Goal: Task Accomplishment & Management: Complete application form

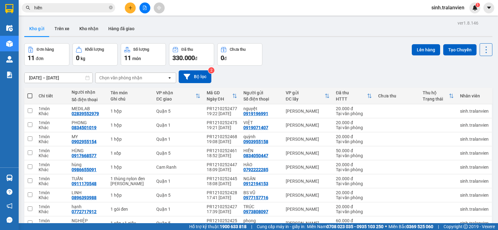
click at [129, 11] on button at bounding box center [130, 7] width 11 height 11
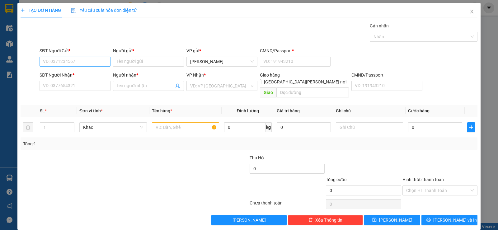
click at [92, 61] on input "SĐT Người Gửi *" at bounding box center [75, 62] width 71 height 10
click at [76, 63] on input "7777" at bounding box center [75, 62] width 71 height 10
click at [72, 75] on div "0799297777 - THỊNH" at bounding box center [74, 74] width 63 height 7
type input "0799297777"
type input "THỊNH"
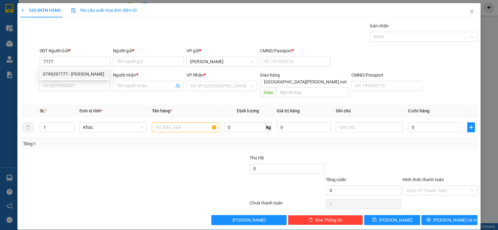
type input "058096006325"
type input "0792292999"
type input "anh tú"
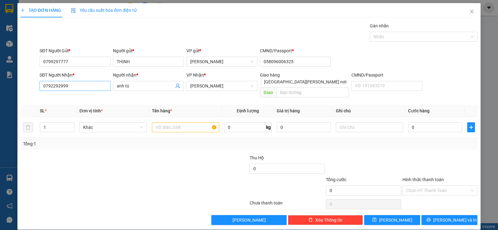
type input "0799297777"
click at [86, 89] on input "0792292999" at bounding box center [75, 86] width 71 height 10
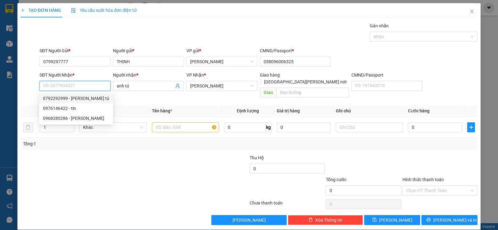
click at [70, 87] on input "SĐT Người Nhận *" at bounding box center [75, 86] width 71 height 10
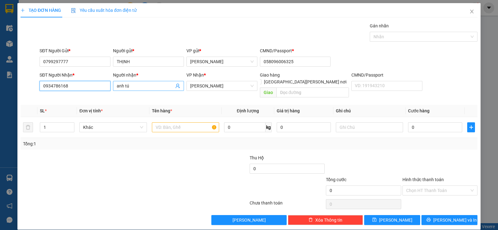
type input "0934786168"
click at [135, 84] on input "anh tú" at bounding box center [145, 85] width 57 height 7
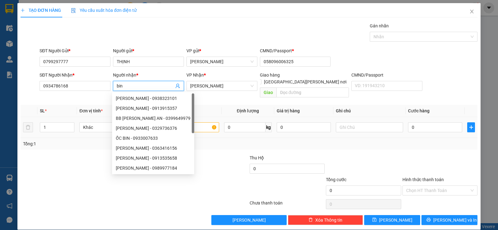
type input "bin"
click at [207, 122] on input "text" at bounding box center [185, 127] width 67 height 10
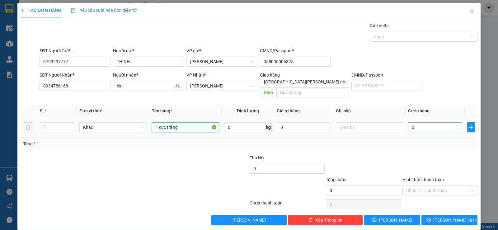
type input "1 cục trắng"
click at [416, 123] on input "0" at bounding box center [435, 127] width 54 height 10
type input "2"
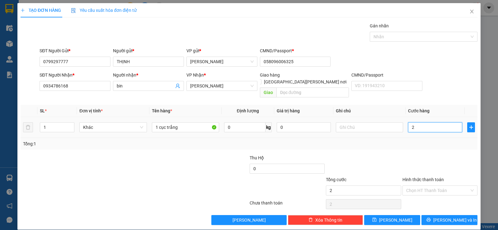
type input "20"
type input "20.000"
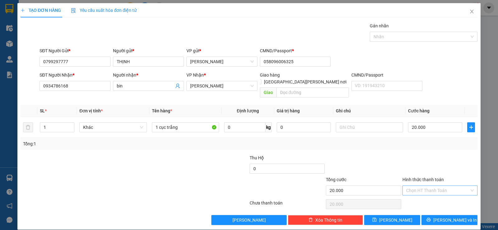
click at [457, 186] on input "Hình thức thanh toán" at bounding box center [437, 190] width 63 height 9
click at [440, 196] on div "Tại văn phòng" at bounding box center [435, 196] width 67 height 7
type input "0"
click at [450, 217] on span "[PERSON_NAME] và In" at bounding box center [455, 220] width 44 height 7
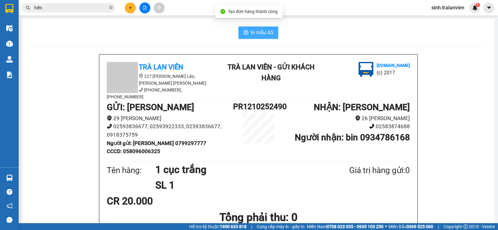
click at [265, 28] on button "In mẫu A5" at bounding box center [258, 32] width 40 height 12
click at [252, 30] on span "In mẫu A5" at bounding box center [262, 33] width 22 height 8
click at [260, 31] on span "In mẫu A5" at bounding box center [262, 33] width 22 height 8
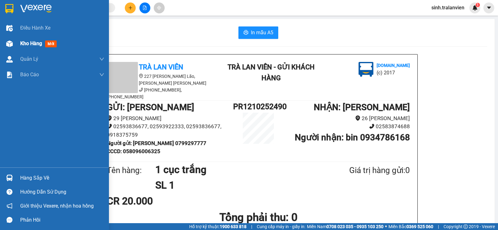
click at [35, 41] on span "Kho hàng" at bounding box center [31, 43] width 22 height 6
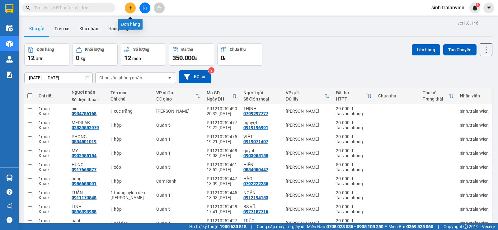
click at [130, 7] on icon "plus" at bounding box center [130, 8] width 4 height 4
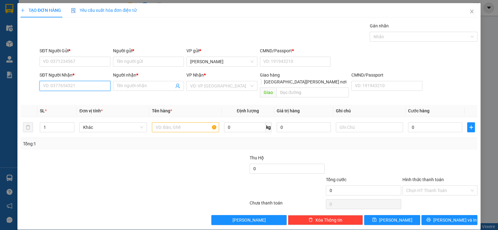
click at [71, 88] on input "SĐT Người Nhận *" at bounding box center [75, 86] width 71 height 10
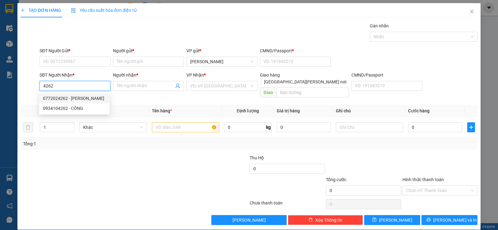
click at [84, 98] on div "0772024262 - oanh" at bounding box center [74, 98] width 63 height 7
type input "0772024262"
type input "oanh"
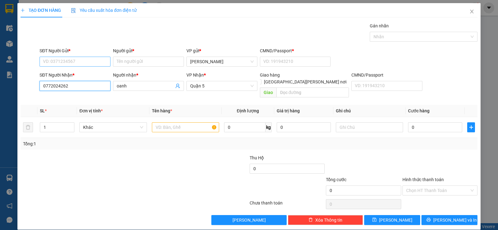
type input "0772024262"
click at [89, 63] on input "SĐT Người Gửi *" at bounding box center [75, 62] width 71 height 10
click at [86, 77] on div "0937706268 - QUYÊN" at bounding box center [74, 74] width 63 height 7
type input "0937706268"
type input "QUYÊN"
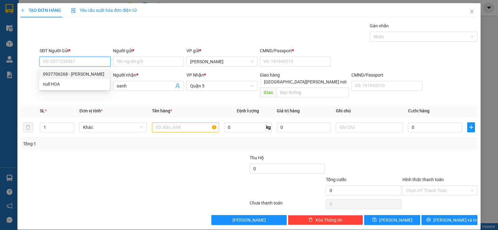
type input "21"
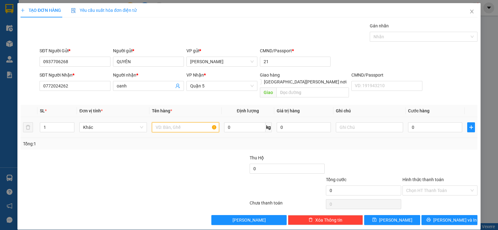
click at [184, 122] on input "text" at bounding box center [185, 127] width 67 height 10
type input "1 xốp`"
type input "0"
click at [418, 122] on input "0" at bounding box center [435, 127] width 54 height 10
type input "4"
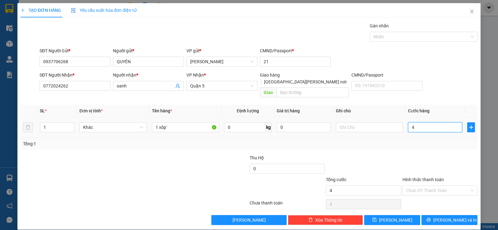
type input "4"
type input "40"
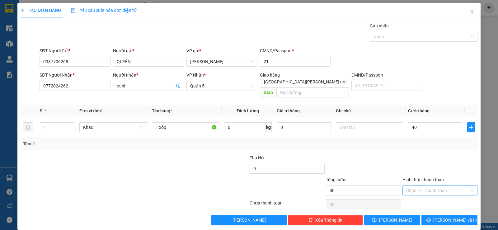
type input "40.000"
click at [447, 186] on input "Hình thức thanh toán" at bounding box center [437, 190] width 63 height 9
click at [437, 195] on div "Tại văn phòng" at bounding box center [435, 196] width 67 height 7
type input "0"
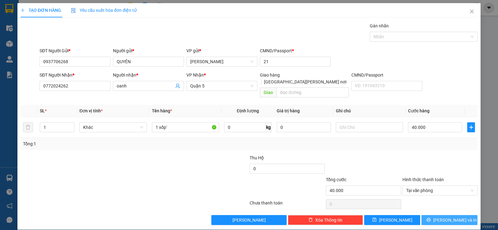
drag, startPoint x: 452, startPoint y: 213, endPoint x: 434, endPoint y: 193, distance: 27.5
click at [451, 217] on span "[PERSON_NAME] và In" at bounding box center [455, 220] width 44 height 7
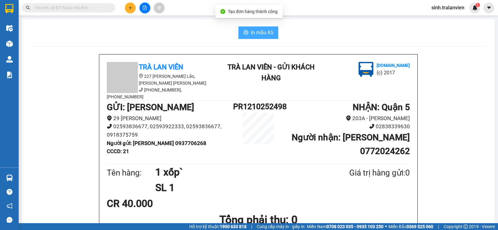
click at [255, 29] on span "In mẫu A5" at bounding box center [262, 33] width 22 height 8
click at [257, 34] on span "In mẫu A5" at bounding box center [262, 33] width 22 height 8
click at [259, 33] on span "In mẫu A5" at bounding box center [262, 33] width 22 height 8
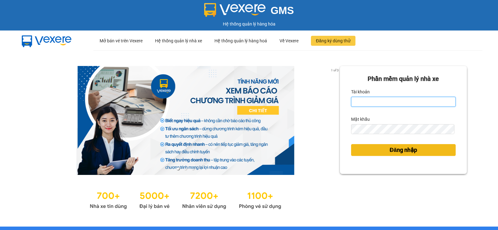
type input "sinh.tralanvien"
drag, startPoint x: 394, startPoint y: 151, endPoint x: 203, endPoint y: 0, distance: 243.0
click at [393, 151] on span "Đăng nhập" at bounding box center [403, 150] width 27 height 9
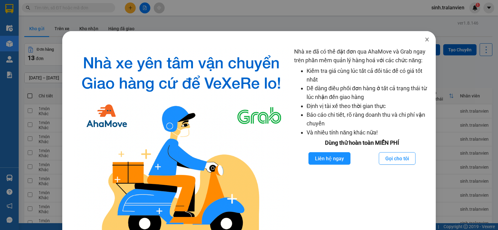
click at [425, 40] on icon "close" at bounding box center [426, 40] width 3 height 4
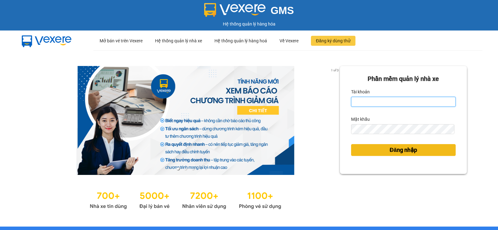
type input "sinh.tralanvien"
drag, startPoint x: 397, startPoint y: 149, endPoint x: 366, endPoint y: 112, distance: 48.2
click at [396, 149] on span "Đăng nhập" at bounding box center [403, 150] width 27 height 9
type input "sinh.tralanvien"
click at [406, 150] on span "Đăng nhập" at bounding box center [403, 150] width 27 height 9
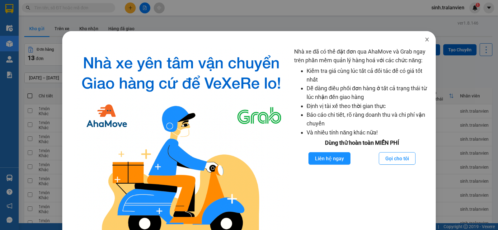
click at [424, 39] on icon "close" at bounding box center [426, 39] width 5 height 5
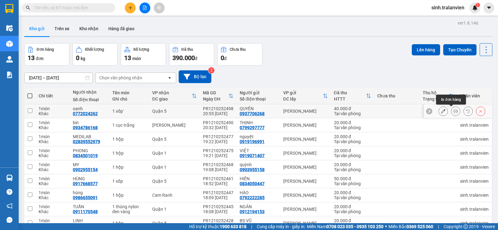
click at [453, 110] on icon at bounding box center [455, 111] width 4 height 4
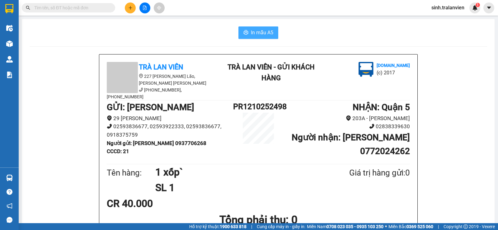
click at [256, 35] on span "In mẫu A5" at bounding box center [262, 33] width 22 height 8
click at [128, 6] on button at bounding box center [130, 7] width 11 height 11
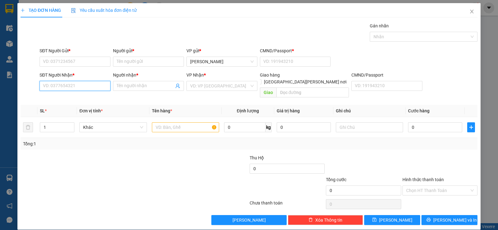
click at [82, 84] on input "SĐT Người Nhận *" at bounding box center [75, 86] width 71 height 10
click at [81, 89] on input "1535" at bounding box center [75, 86] width 71 height 10
type input "0937551535"
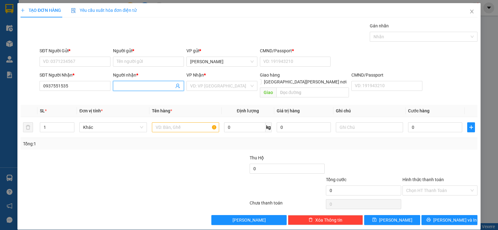
click at [134, 83] on input "Người nhận *" at bounding box center [145, 85] width 57 height 7
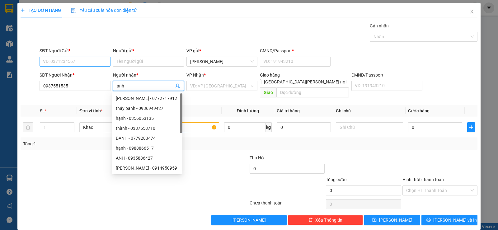
type input "anh"
click at [87, 63] on input "SĐT Người Gửi *" at bounding box center [75, 62] width 71 height 10
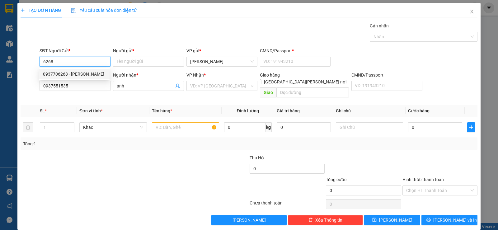
click at [88, 72] on div "0937706268 - [PERSON_NAME]" at bounding box center [74, 74] width 63 height 7
type input "0937706268"
type input "QUYÊN"
type input "21"
type input "0937706268"
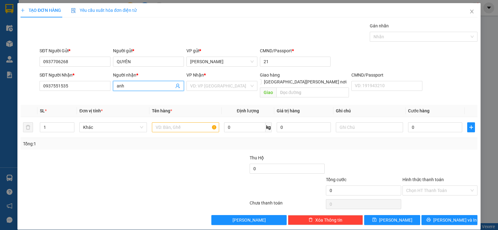
click at [140, 86] on input "anh" at bounding box center [145, 85] width 57 height 7
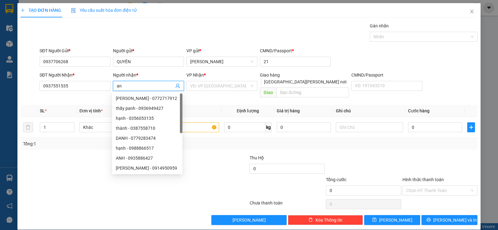
type input "a"
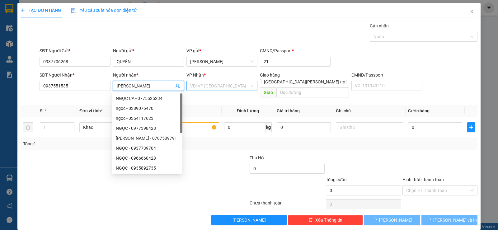
type input "[PERSON_NAME]"
click at [230, 83] on input "search" at bounding box center [219, 85] width 59 height 9
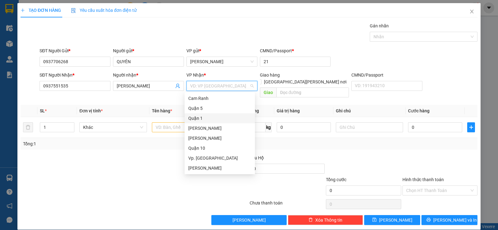
click at [205, 120] on div "Quận 1" at bounding box center [219, 118] width 63 height 7
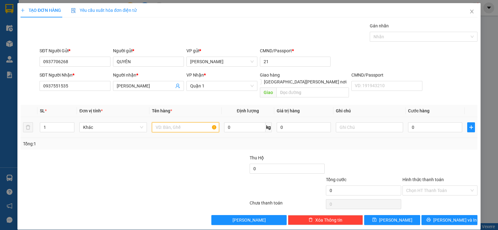
click at [183, 122] on input "text" at bounding box center [185, 127] width 67 height 10
type input "1 xốp"
type input "3"
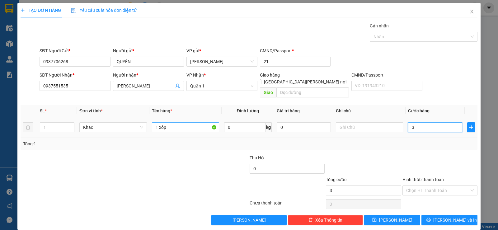
type input "30"
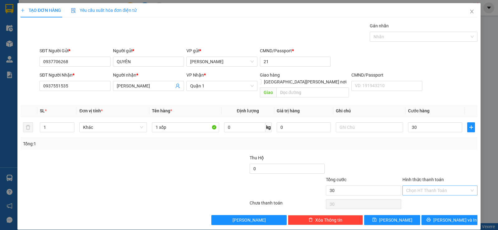
type input "30.000"
click at [440, 186] on input "Hình thức thanh toán" at bounding box center [437, 190] width 63 height 9
click at [428, 192] on div "Tại văn phòng" at bounding box center [436, 196] width 74 height 10
type input "0"
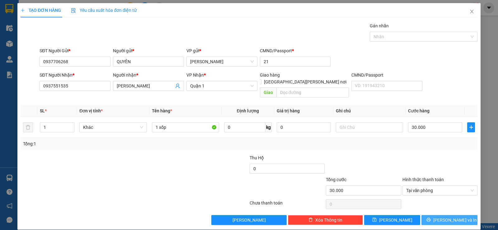
click at [450, 217] on span "[PERSON_NAME] và In" at bounding box center [455, 220] width 44 height 7
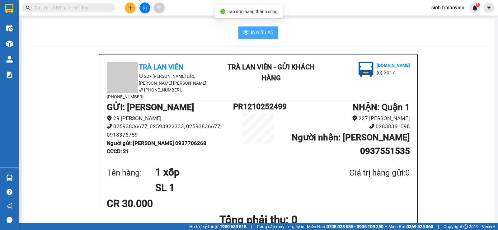
click at [266, 30] on span "In mẫu A5" at bounding box center [262, 33] width 22 height 8
click at [131, 5] on button at bounding box center [130, 7] width 11 height 11
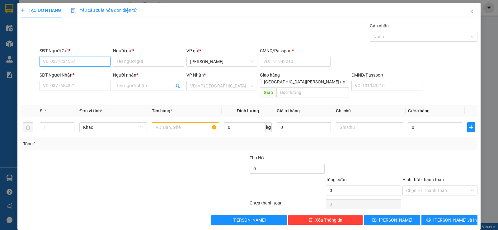
click at [91, 59] on input "SĐT Người Gửi *" at bounding box center [75, 62] width 71 height 10
click at [74, 73] on div "0937278689 - THIÊN [PERSON_NAME]" at bounding box center [80, 74] width 75 height 7
type input "0937278689"
type input "THIÊN [PERSON_NAME]"
type input "058064004349"
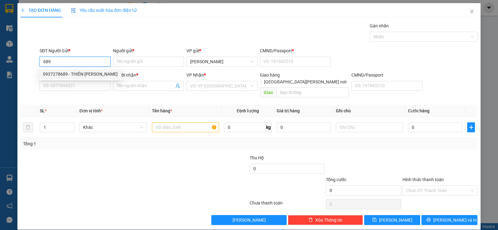
type input "0938609719"
type input "TÚ TRANG"
type input "058096006325"
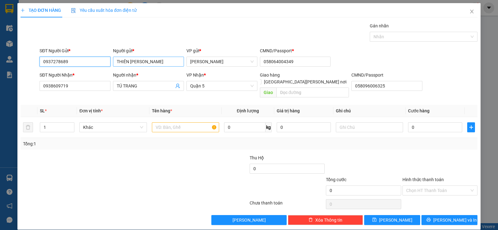
type input "0937278689"
drag, startPoint x: 138, startPoint y: 61, endPoint x: 163, endPoint y: 64, distance: 25.5
click at [163, 64] on input "THIÊN [PERSON_NAME]" at bounding box center [148, 62] width 71 height 10
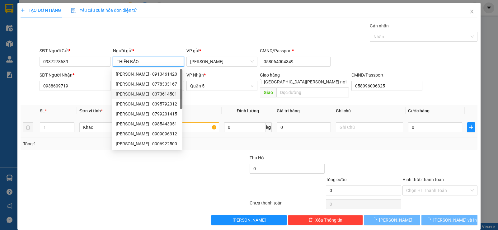
type input "THIÊN BẢO"
click at [195, 122] on input "text" at bounding box center [185, 127] width 67 height 10
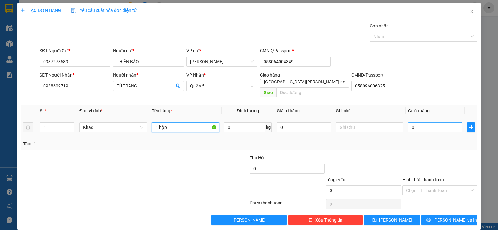
type input "1 hộp"
drag, startPoint x: 415, startPoint y: 122, endPoint x: 411, endPoint y: 123, distance: 3.5
click at [415, 122] on input "0" at bounding box center [435, 127] width 54 height 10
type input "2"
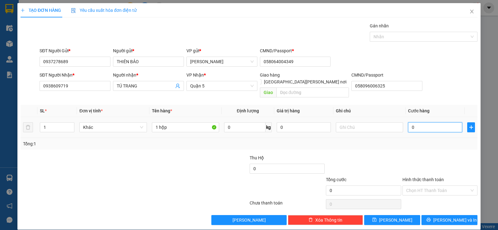
type input "2"
type input "20"
type input "20.000"
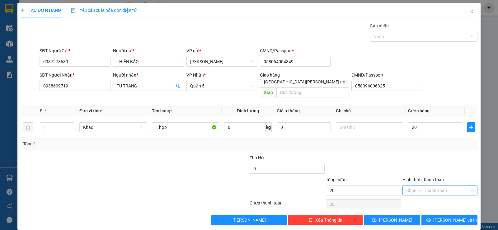
type input "20.000"
click at [441, 186] on input "Hình thức thanh toán" at bounding box center [437, 190] width 63 height 9
click at [426, 195] on div "Tại văn phòng" at bounding box center [435, 196] width 67 height 7
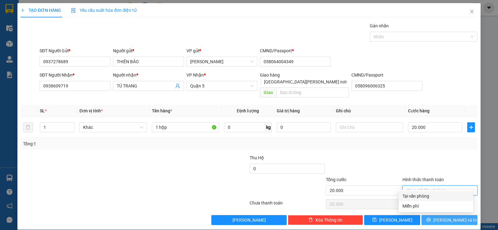
type input "0"
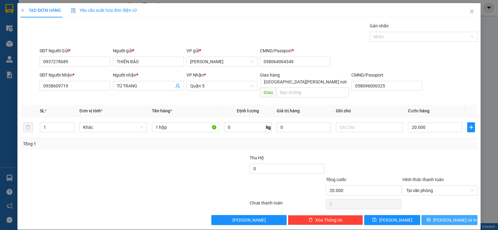
click at [442, 217] on span "[PERSON_NAME] và In" at bounding box center [455, 220] width 44 height 7
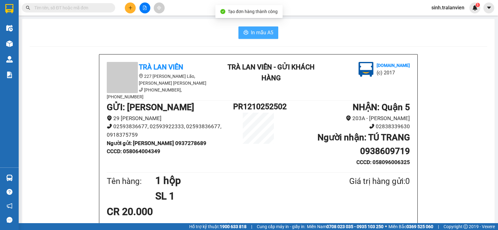
click at [251, 33] on span "In mẫu A5" at bounding box center [262, 33] width 22 height 8
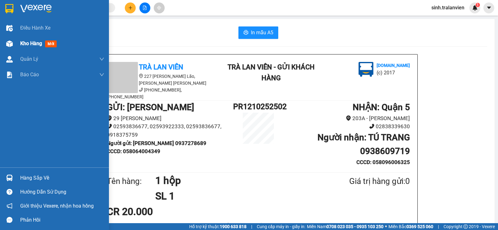
click at [26, 42] on span "Kho hàng" at bounding box center [31, 43] width 22 height 6
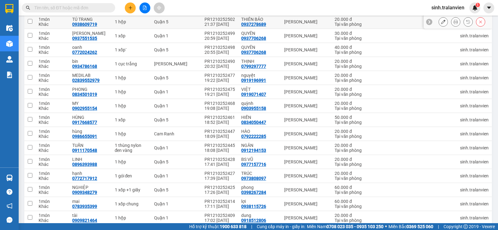
scroll to position [117, 0]
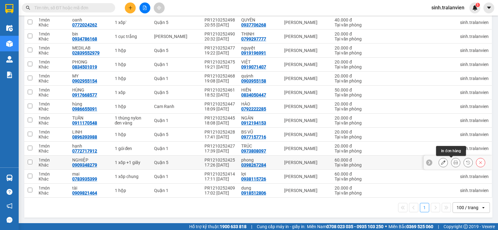
click at [453, 162] on icon at bounding box center [455, 162] width 4 height 4
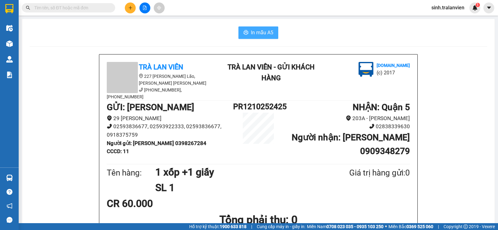
click at [251, 31] on span "In mẫu A5" at bounding box center [262, 33] width 22 height 8
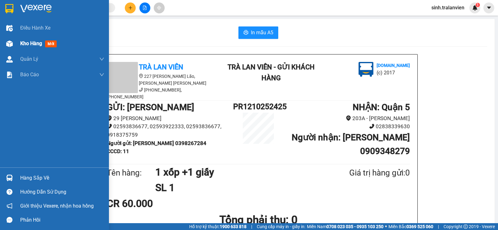
click at [27, 44] on span "Kho hàng" at bounding box center [31, 43] width 22 height 6
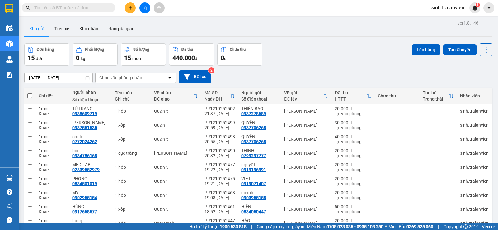
click at [89, 7] on input "text" at bounding box center [70, 7] width 73 height 7
type input "d"
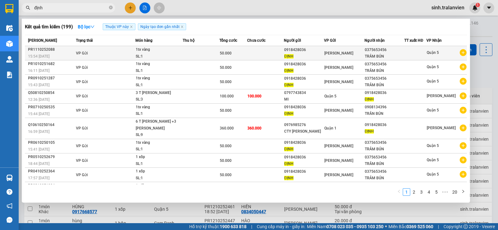
type input "định"
click at [313, 55] on div "ĐỊNH" at bounding box center [304, 56] width 40 height 7
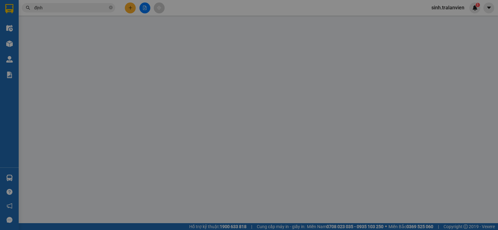
type input "0918428036"
type input "ĐỊNH"
type input "058174007219"
type input "0375653456"
type input "TRÂM BÚN"
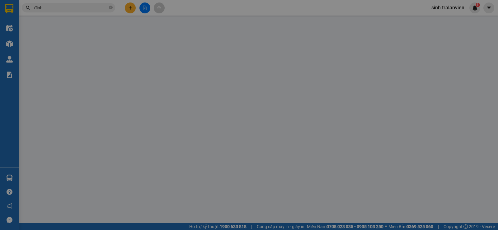
type input "50.000"
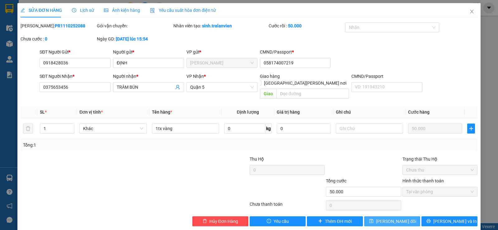
click at [373, 219] on icon "save" at bounding box center [371, 221] width 4 height 4
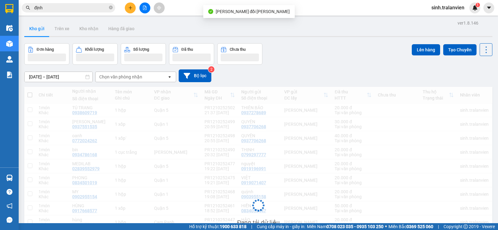
click at [321, 214] on div "Đang tải dữ liệu" at bounding box center [258, 210] width 468 height 246
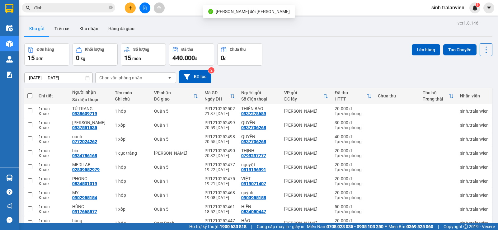
click at [50, 3] on span "định" at bounding box center [68, 7] width 93 height 9
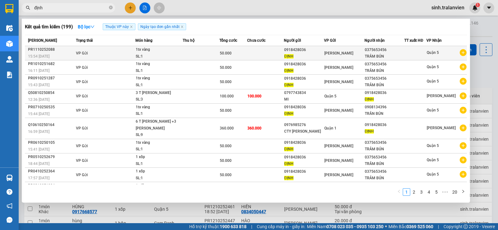
click at [331, 55] on span "[PERSON_NAME]" at bounding box center [338, 53] width 29 height 4
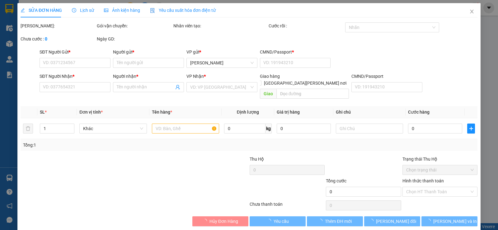
type input "0918428036"
type input "ĐỊNH"
type input "058174007219"
type input "0375653456"
type input "TRÂM BÚN"
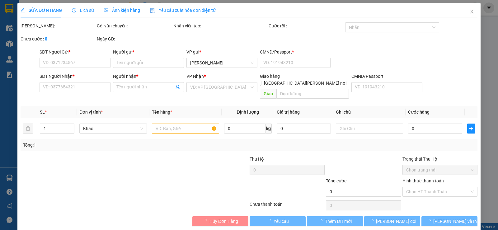
type input "50.000"
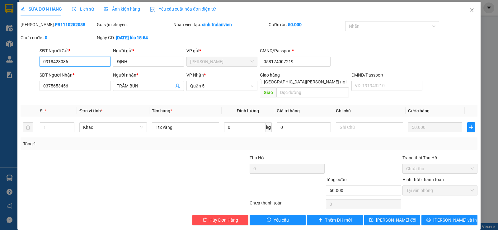
scroll to position [2, 0]
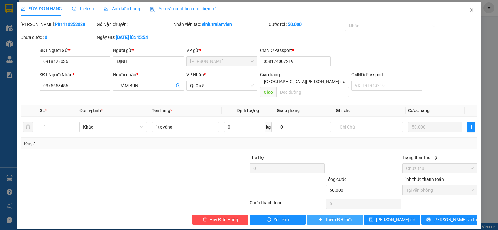
click at [342, 216] on span "Thêm ĐH mới" at bounding box center [338, 219] width 26 height 7
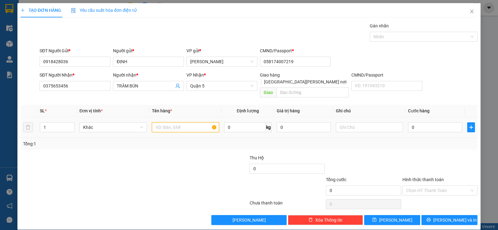
click at [171, 122] on input "text" at bounding box center [185, 127] width 67 height 10
type input "1 xốp"
type input "5"
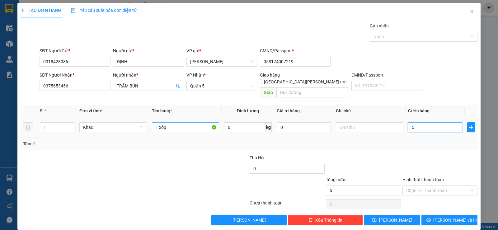
type input "50"
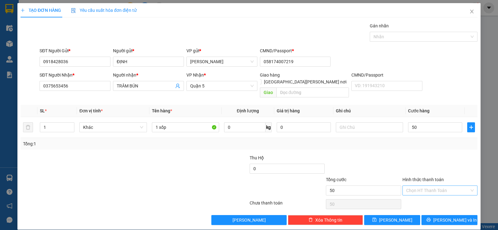
type input "50.000"
click at [435, 186] on input "Hình thức thanh toán" at bounding box center [437, 190] width 63 height 9
click at [431, 195] on div "Tại văn phòng" at bounding box center [435, 196] width 67 height 7
type input "0"
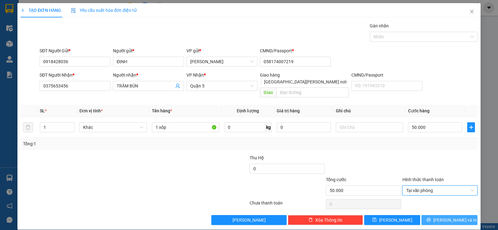
click at [448, 217] on span "[PERSON_NAME] và In" at bounding box center [455, 220] width 44 height 7
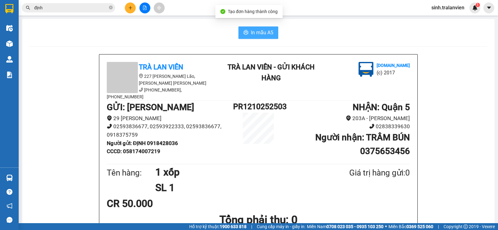
click at [255, 36] on span "In mẫu A5" at bounding box center [262, 33] width 22 height 8
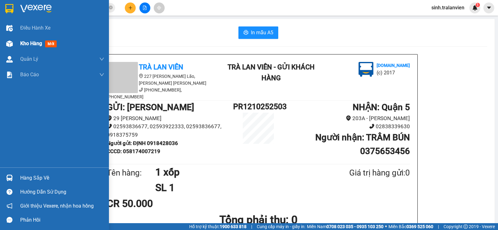
click at [22, 42] on span "Kho hàng" at bounding box center [31, 43] width 22 height 6
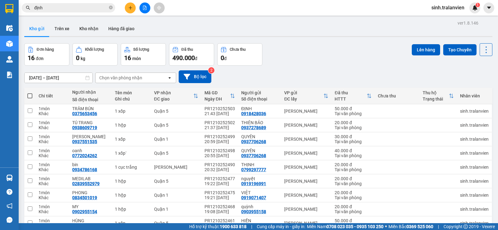
click at [132, 11] on button at bounding box center [130, 7] width 11 height 11
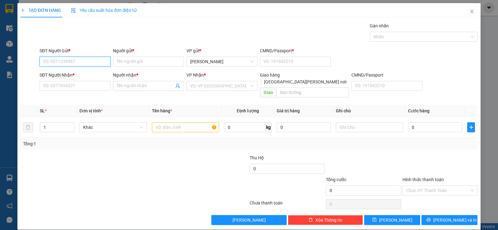
click at [86, 63] on input "SĐT Người Gửi *" at bounding box center [75, 62] width 71 height 10
type input "0905959995"
click at [128, 61] on input "Người gửi *" at bounding box center [148, 62] width 71 height 10
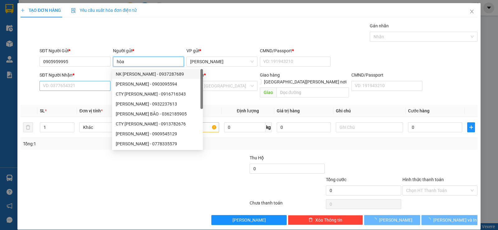
type input "hòa"
click at [87, 84] on input "SĐT Người Nhận *" at bounding box center [75, 86] width 71 height 10
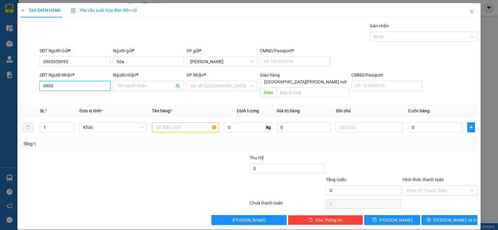
type input "0905"
click at [52, 61] on input "0905959995" at bounding box center [75, 62] width 71 height 10
type input "0903959995"
click at [56, 88] on input "0905" at bounding box center [75, 86] width 71 height 10
type input "0903959995"
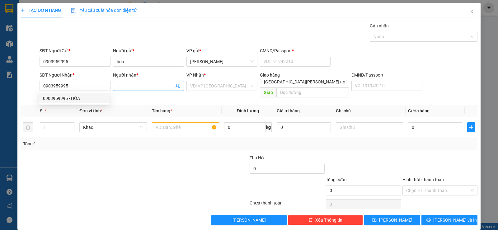
click at [154, 87] on input "Người nhận *" at bounding box center [145, 85] width 57 height 7
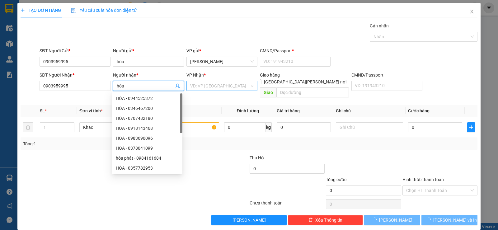
type input "hòa"
click at [224, 87] on input "search" at bounding box center [219, 85] width 59 height 9
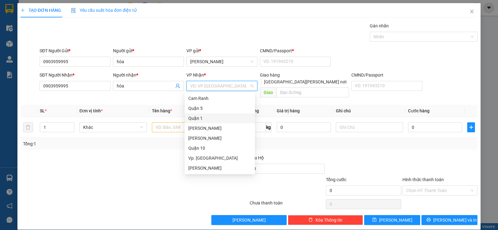
click at [204, 117] on div "Quận 1" at bounding box center [219, 118] width 63 height 7
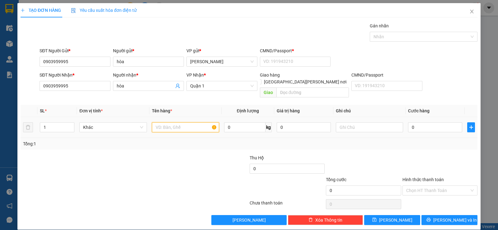
click at [181, 122] on input "text" at bounding box center [185, 127] width 67 height 10
type input "t"
type input "1xm theo khách"
click at [422, 122] on input "0" at bounding box center [435, 127] width 54 height 10
type input "3"
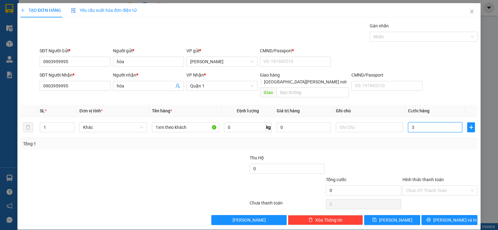
type input "3"
type input "35"
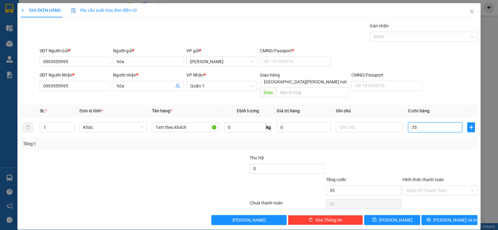
type input "350"
click at [421, 122] on input "350" at bounding box center [435, 127] width 54 height 10
type input "350.000"
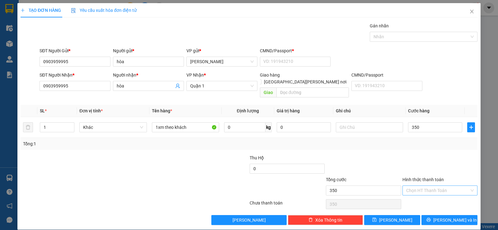
type input "350.000"
click at [433, 186] on input "Hình thức thanh toán" at bounding box center [437, 190] width 63 height 9
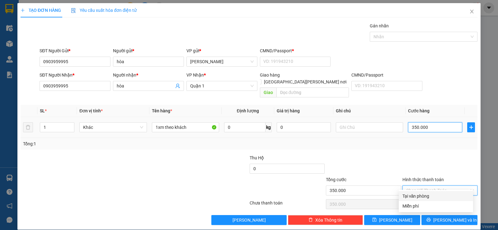
click at [436, 122] on input "350.000" at bounding box center [435, 127] width 54 height 10
type input "4"
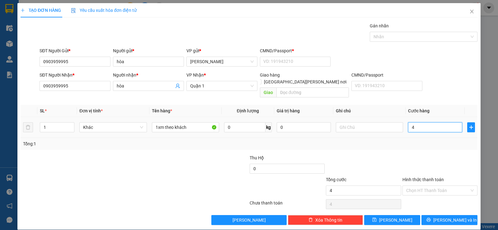
type input "40"
type input "400"
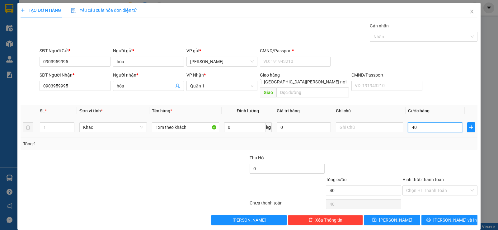
type input "400"
type input "400.000"
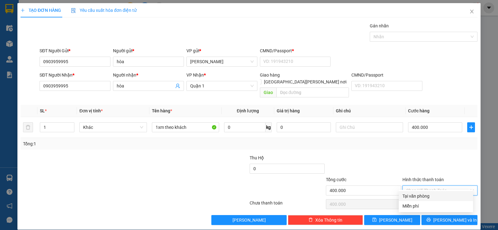
click at [458, 187] on input "Hình thức thanh toán" at bounding box center [437, 190] width 63 height 9
click at [439, 199] on div "Tại văn phòng" at bounding box center [435, 196] width 67 height 7
type input "0"
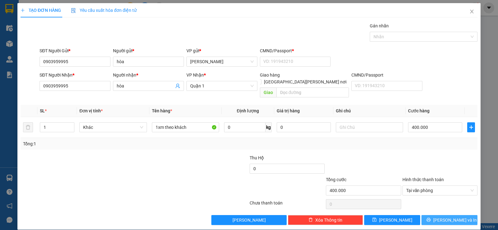
click at [461, 215] on button "[PERSON_NAME] và In" at bounding box center [449, 220] width 56 height 10
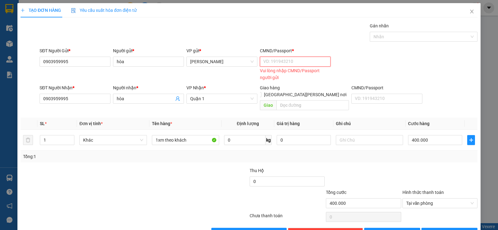
click at [271, 62] on input "CMND/Passport *" at bounding box center [295, 62] width 71 height 10
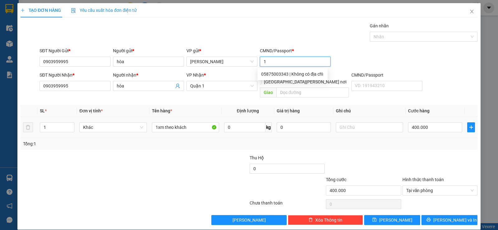
scroll to position [0, 0]
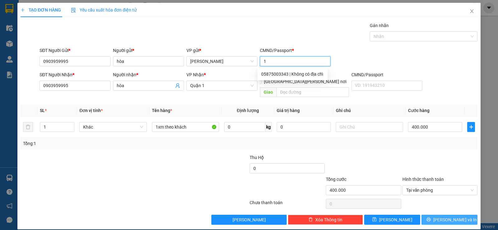
type input "1"
drag, startPoint x: 457, startPoint y: 209, endPoint x: 445, endPoint y: 207, distance: 11.7
click at [456, 216] on span "[PERSON_NAME] và In" at bounding box center [455, 219] width 44 height 7
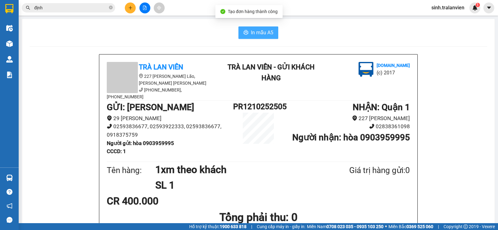
click at [245, 29] on button "In mẫu A5" at bounding box center [258, 32] width 40 height 12
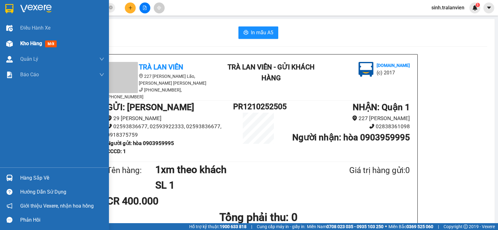
click at [33, 44] on span "Kho hàng" at bounding box center [31, 43] width 22 height 6
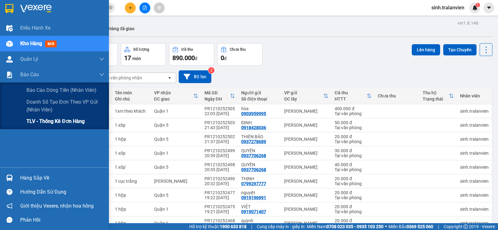
click at [39, 121] on span "TLV - Thống kê đơn hàng" at bounding box center [55, 121] width 58 height 8
